Goal: Task Accomplishment & Management: Complete application form

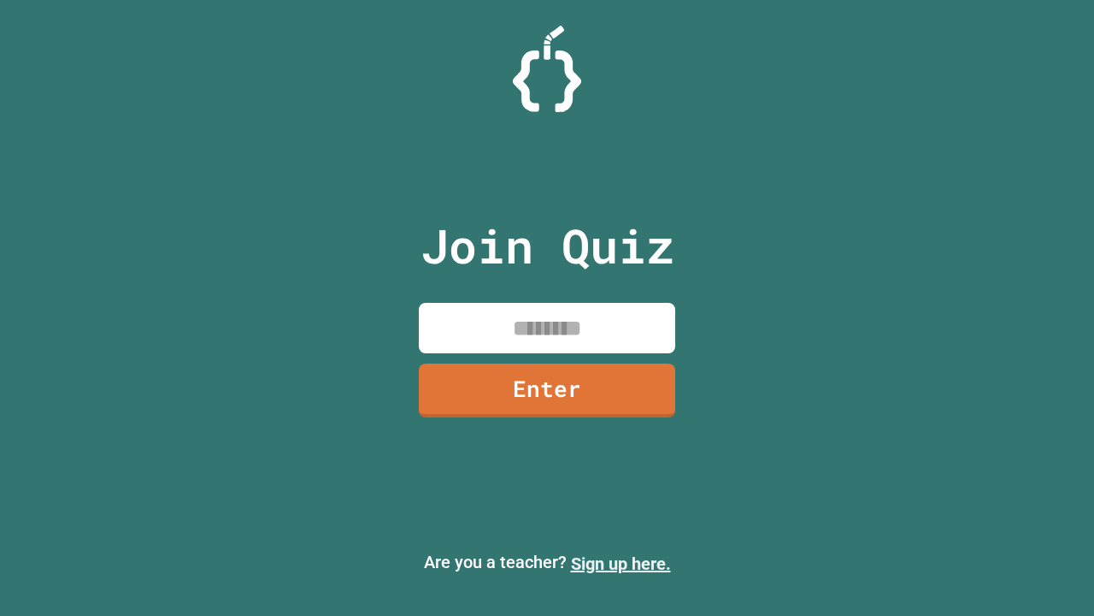
click at [621, 563] on link "Sign up here." at bounding box center [621, 563] width 100 height 21
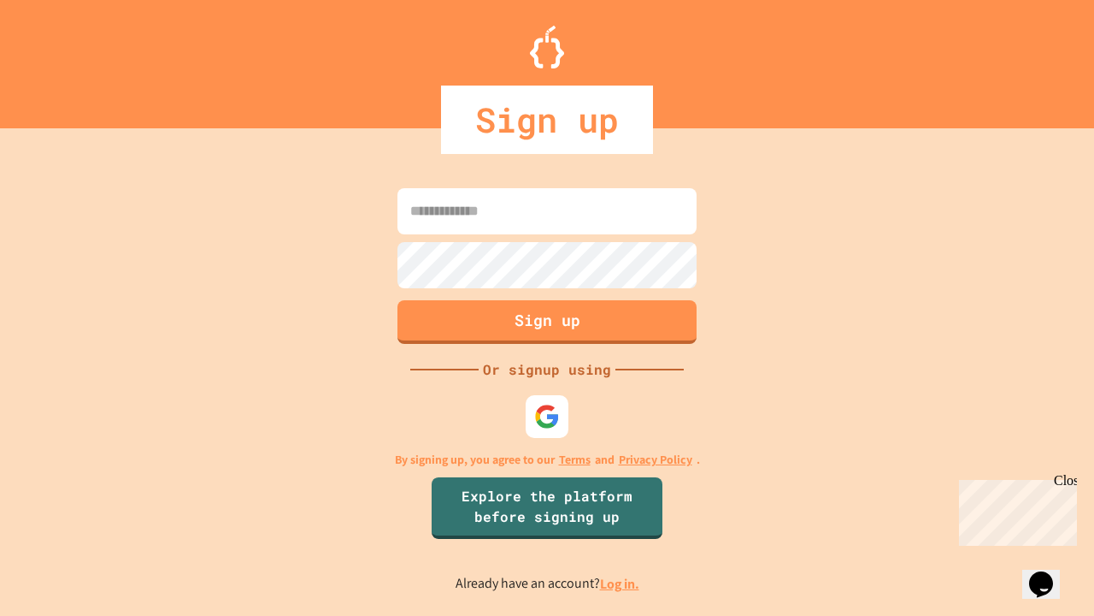
click at [621, 583] on link "Log in." at bounding box center [619, 584] width 39 height 18
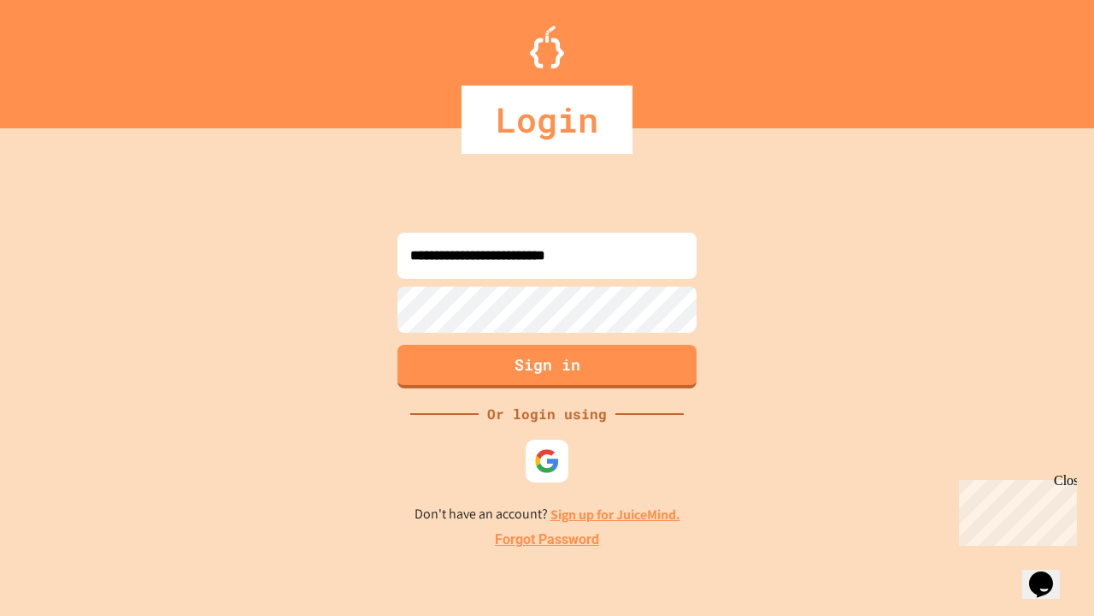
type input "**********"
